Goal: Check status: Check status

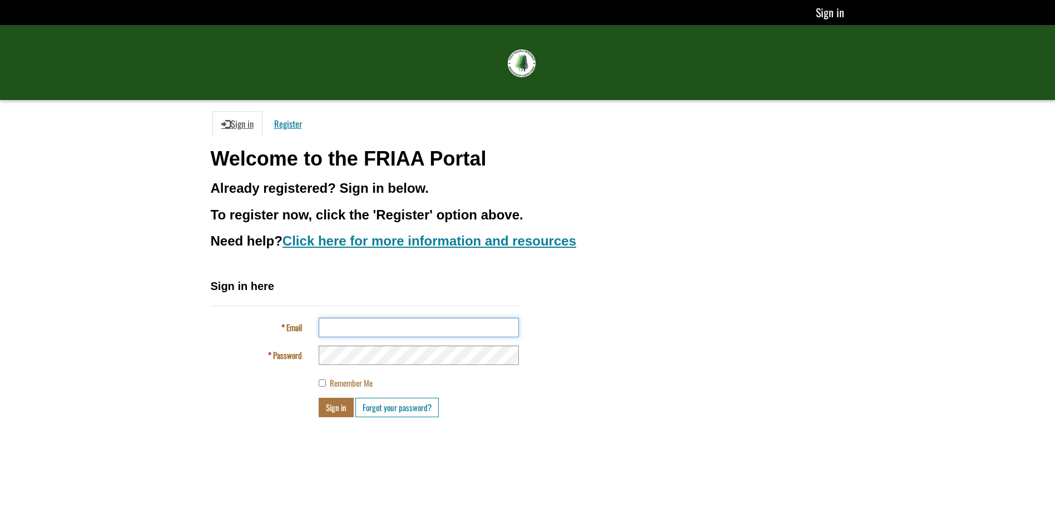
click at [360, 328] on input "Email" at bounding box center [419, 327] width 200 height 19
type input "**********"
click at [331, 411] on button "Sign in" at bounding box center [336, 407] width 35 height 19
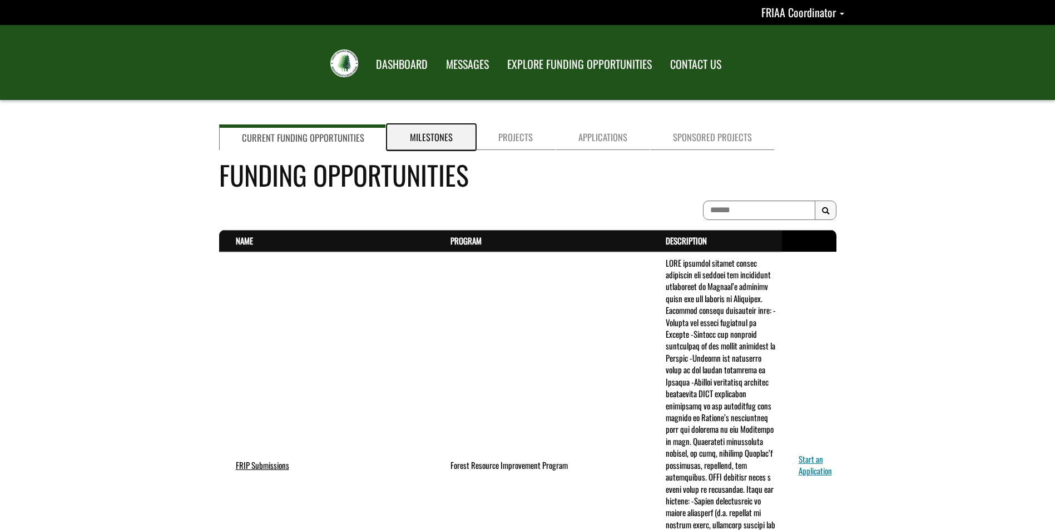
click at [429, 141] on link "Milestones" at bounding box center [431, 138] width 88 height 26
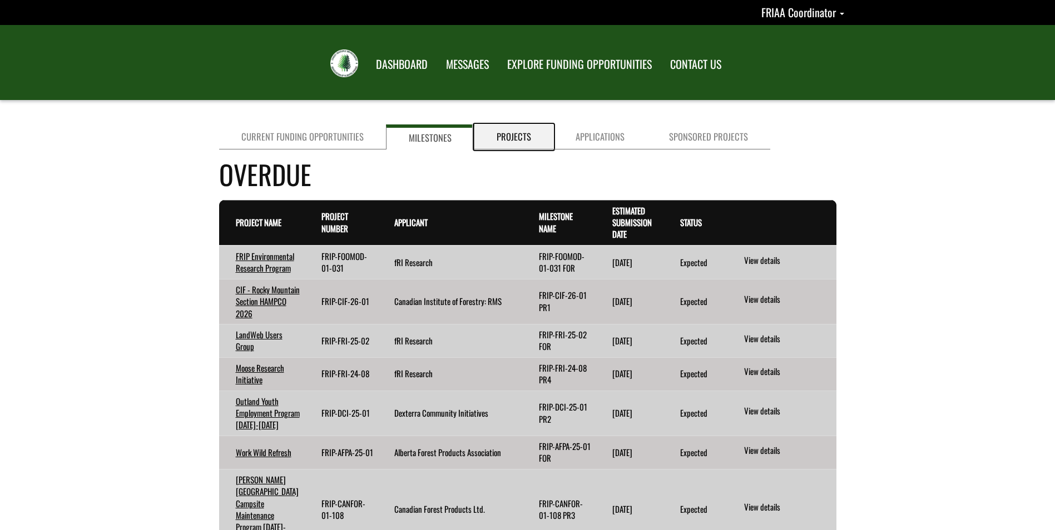
click at [519, 139] on link "Projects" at bounding box center [513, 137] width 79 height 25
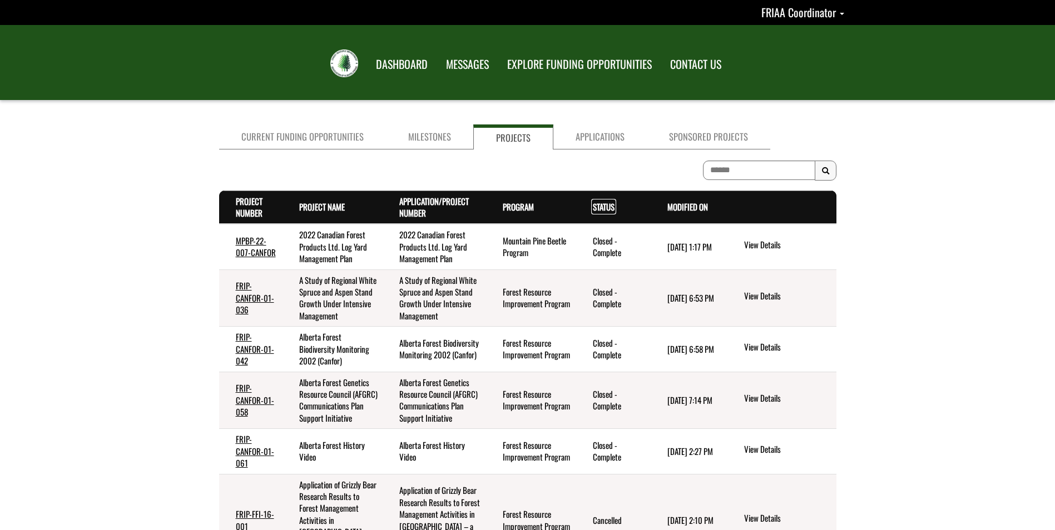
click at [599, 212] on link "Status . sort descending" at bounding box center [604, 207] width 22 height 12
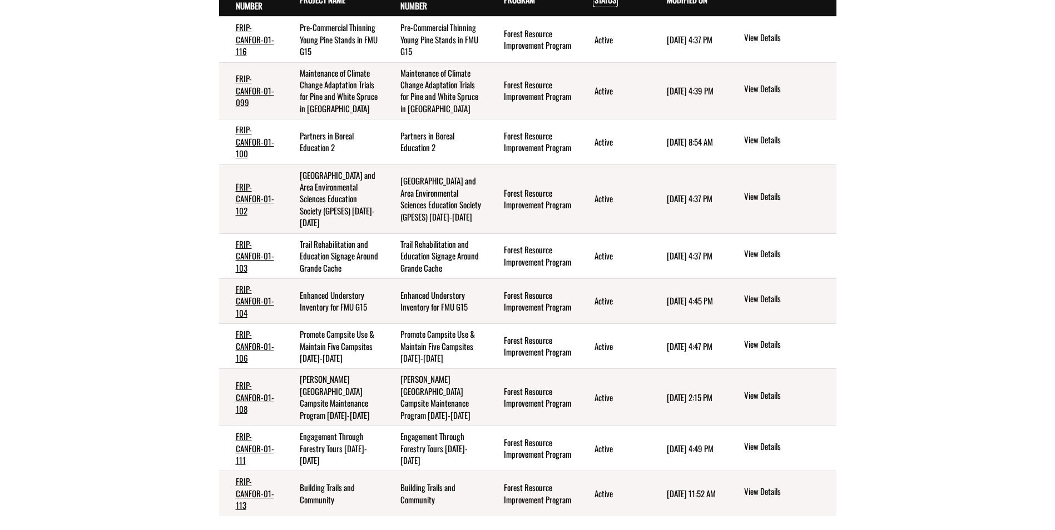
scroll to position [222, 0]
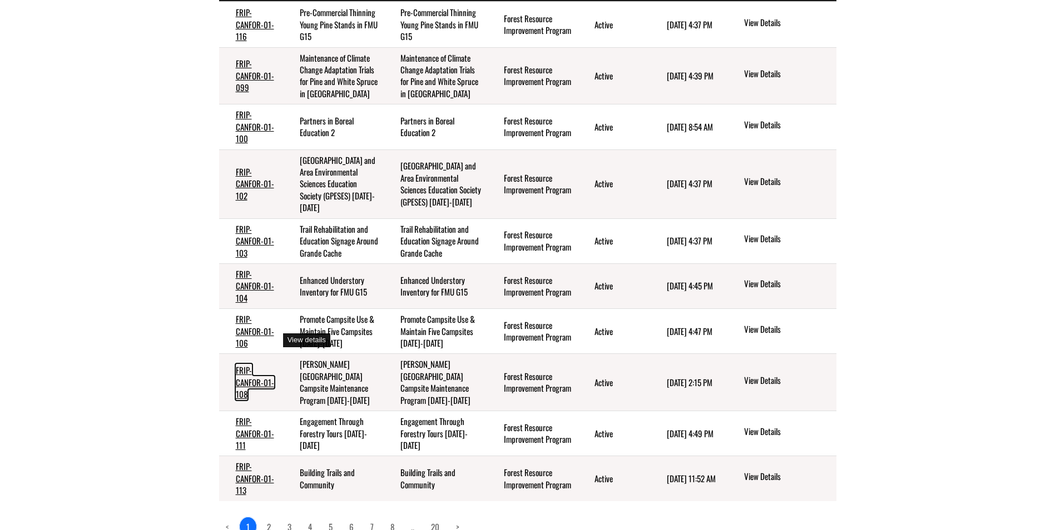
click at [246, 364] on link "FRIP-CANFOR-01-108" at bounding box center [255, 382] width 38 height 36
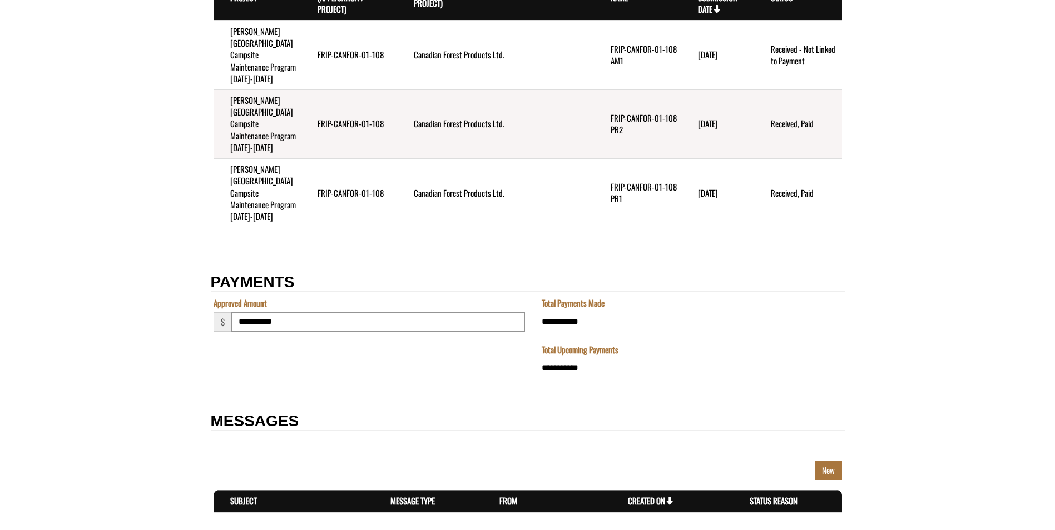
scroll to position [1501, 0]
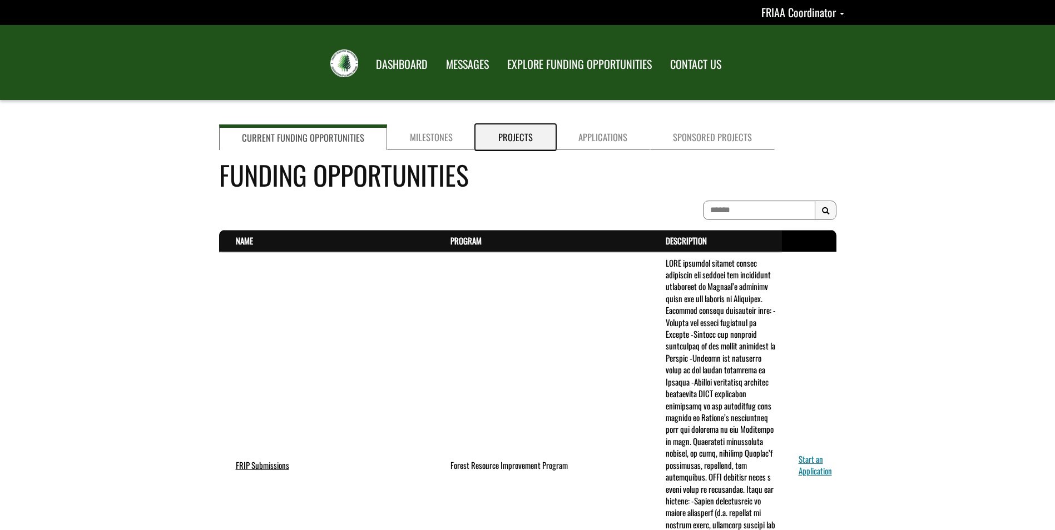
click at [509, 136] on link "Projects" at bounding box center [515, 138] width 80 height 26
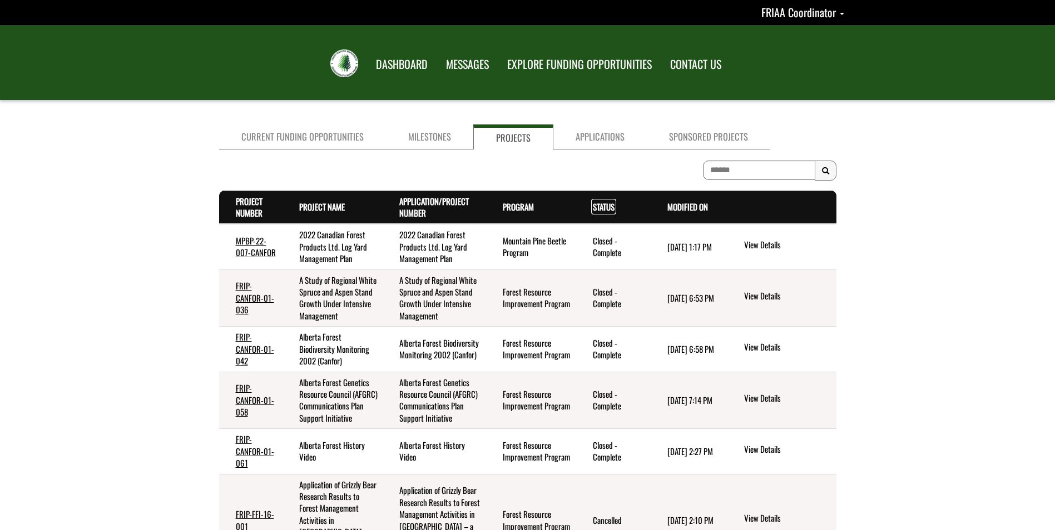
click at [602, 207] on link "Status . sort descending" at bounding box center [604, 207] width 22 height 12
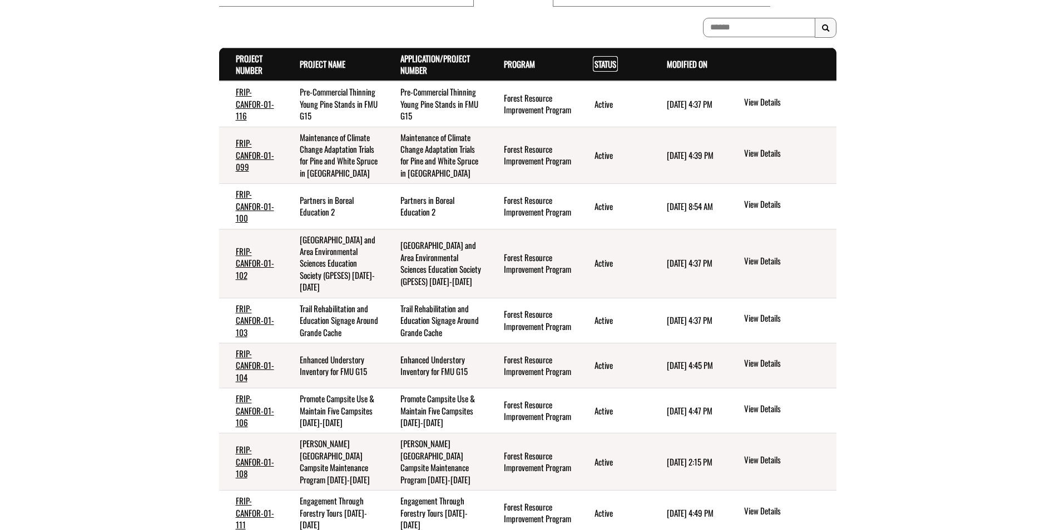
scroll to position [253, 0]
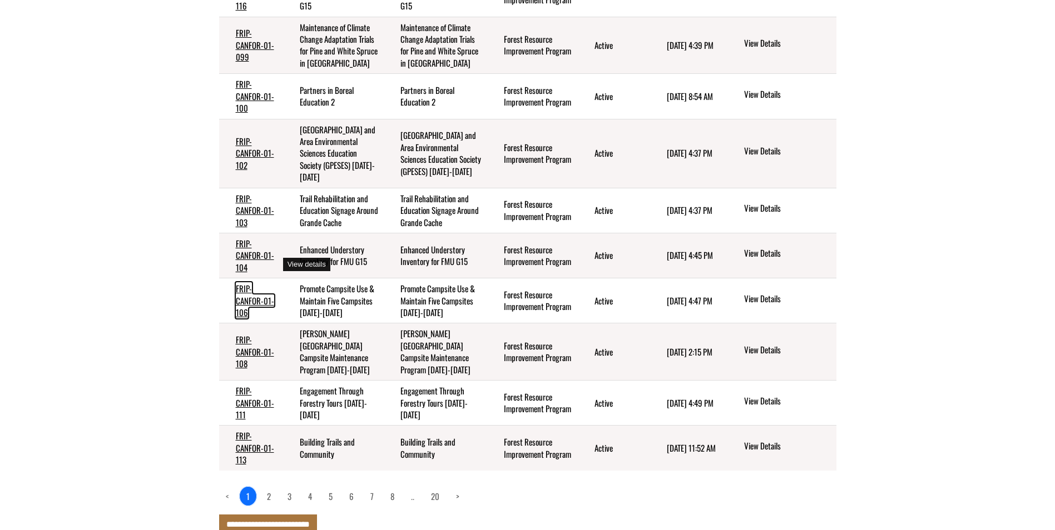
click at [245, 282] on link "FRIP-CANFOR-01-106" at bounding box center [255, 300] width 38 height 36
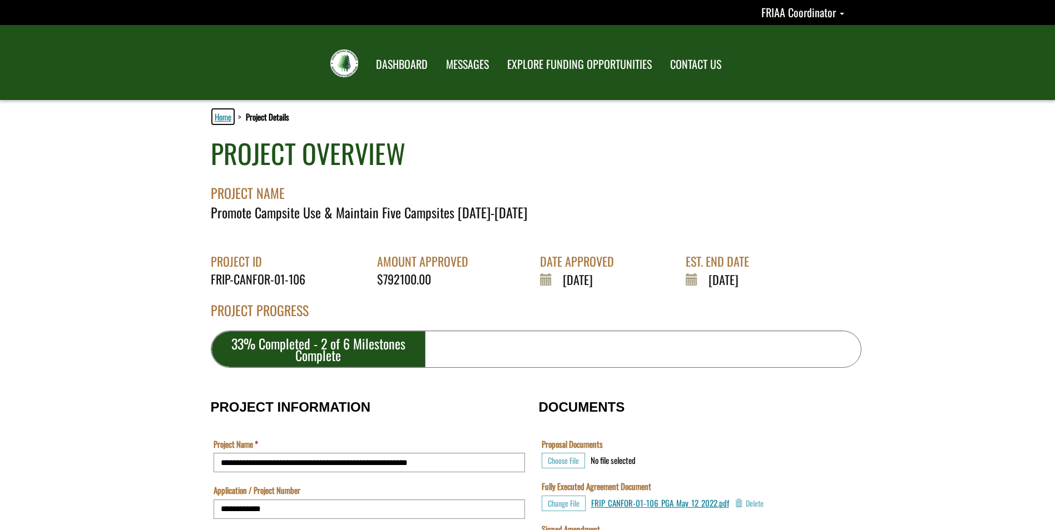
click at [221, 117] on link "Home" at bounding box center [222, 117] width 21 height 14
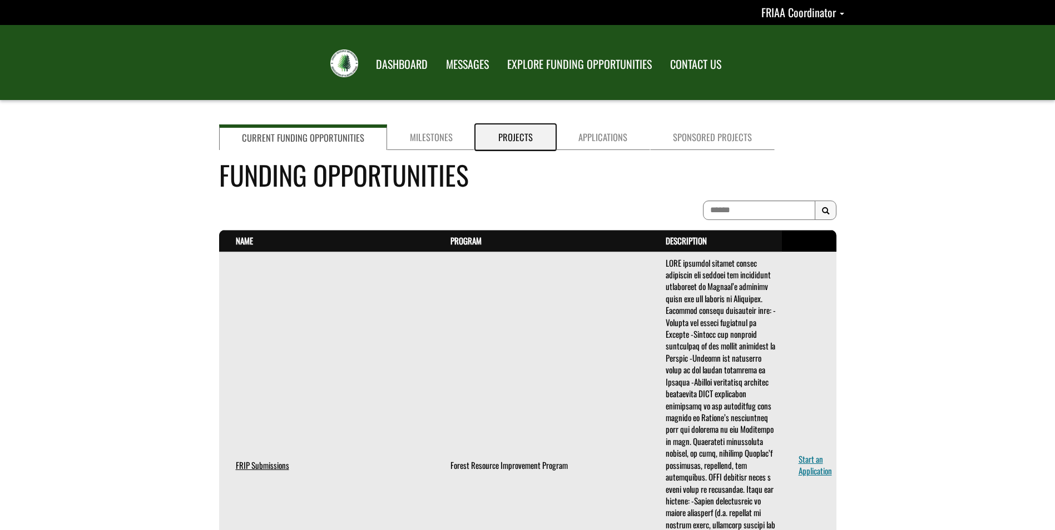
click at [511, 133] on link "Projects" at bounding box center [515, 138] width 80 height 26
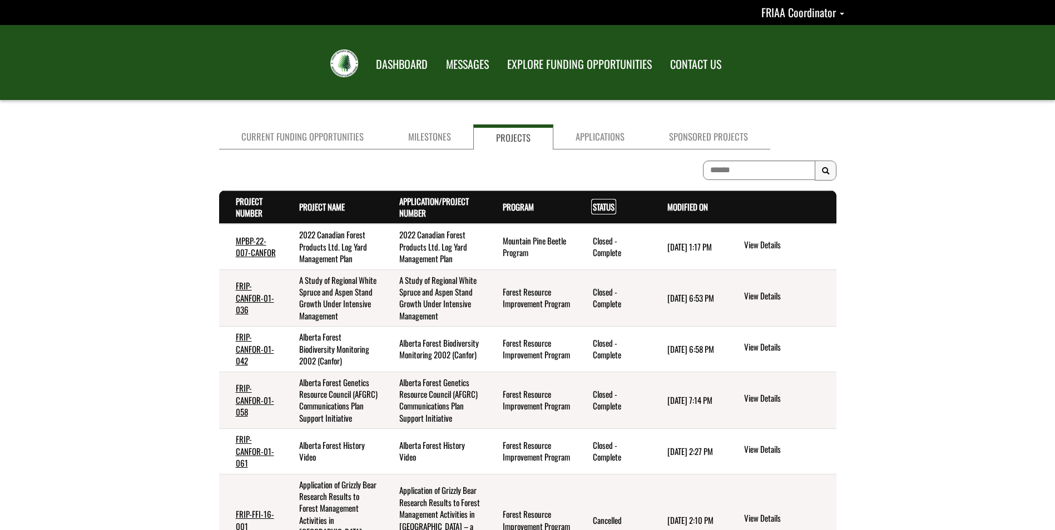
click at [598, 209] on link "Status . sort descending" at bounding box center [604, 207] width 22 height 12
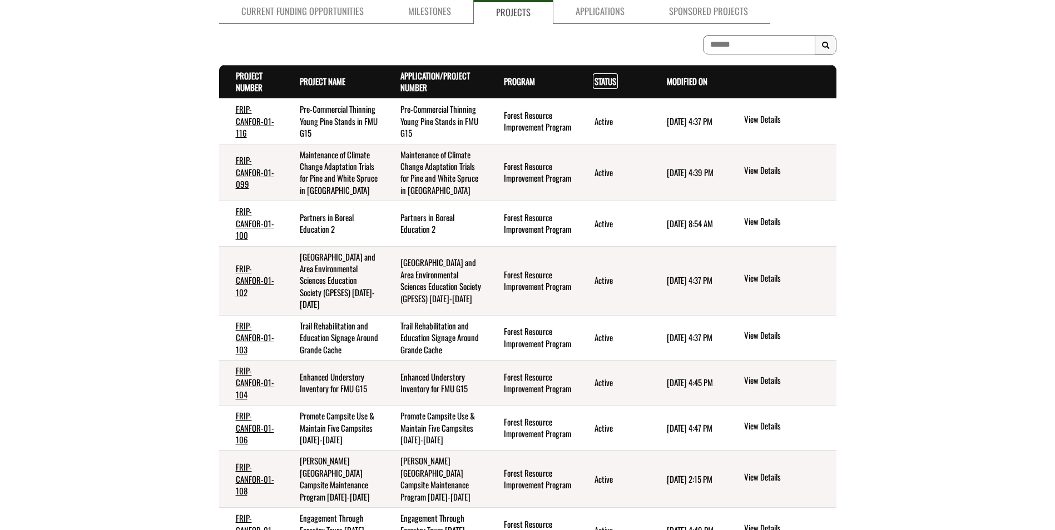
scroll to position [222, 0]
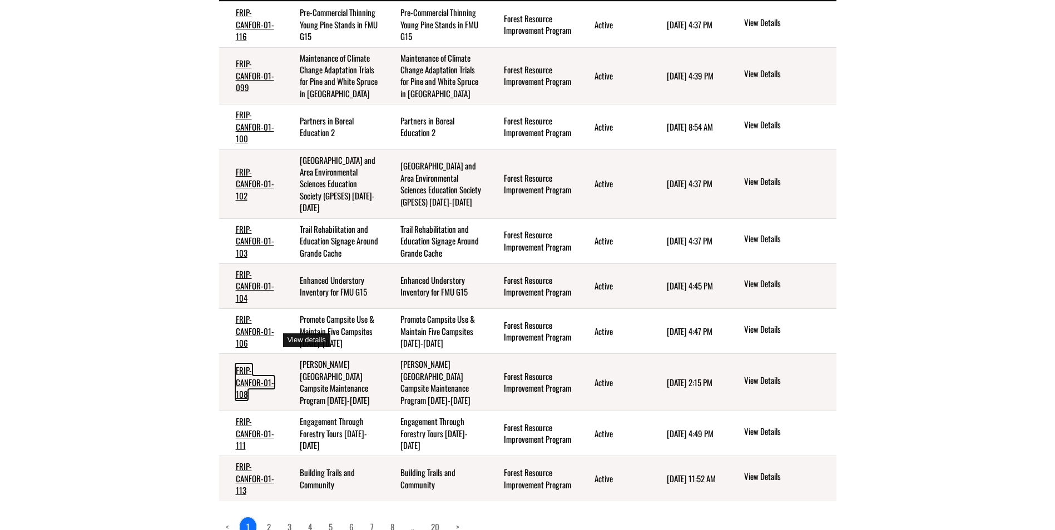
click at [254, 364] on link "FRIP-CANFOR-01-108" at bounding box center [255, 382] width 38 height 36
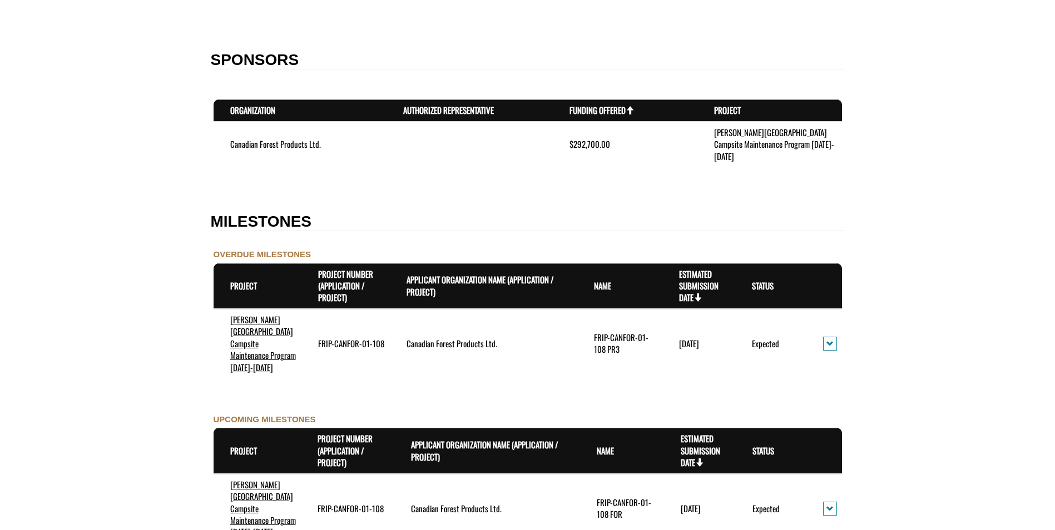
scroll to position [890, 0]
